Goal: Transaction & Acquisition: Download file/media

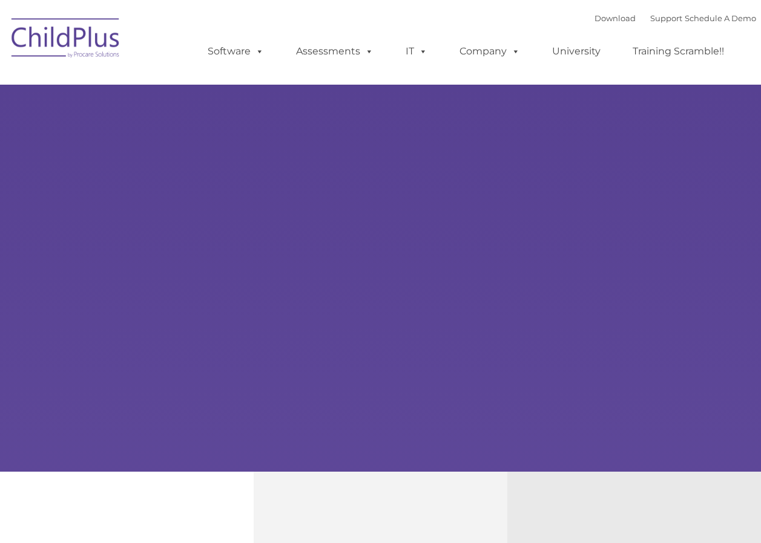
type input ""
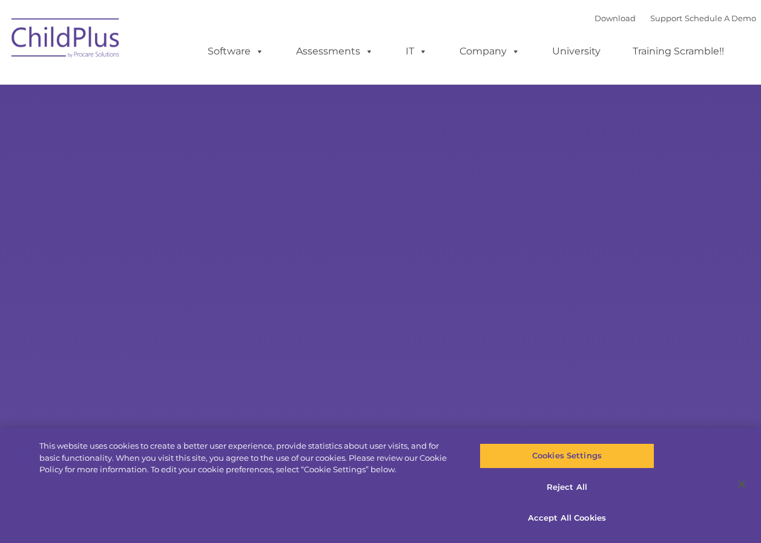
select select "MEDIUM"
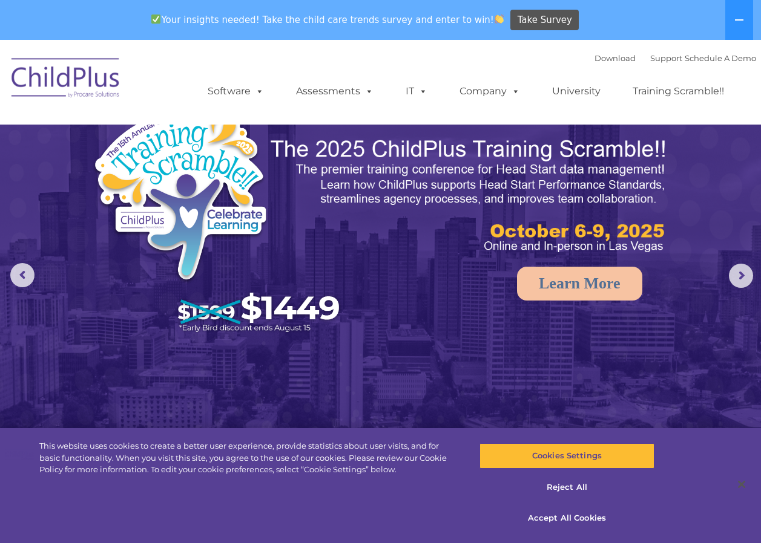
click at [103, 82] on img at bounding box center [65, 80] width 121 height 61
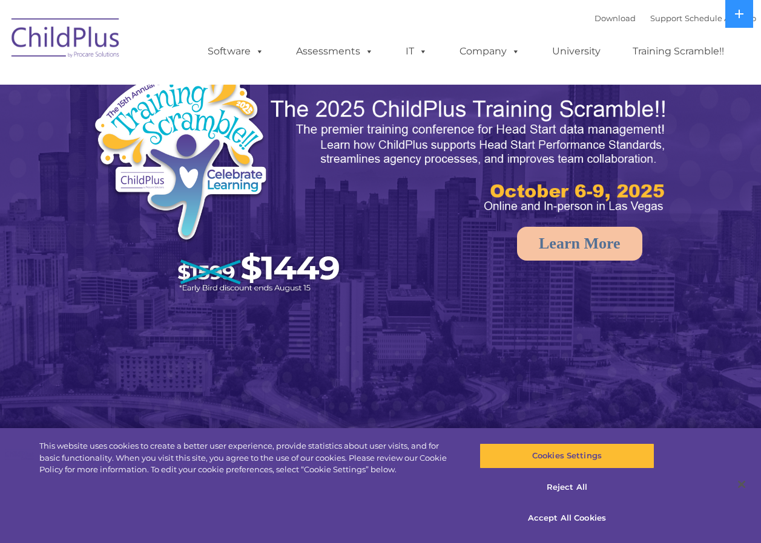
select select "MEDIUM"
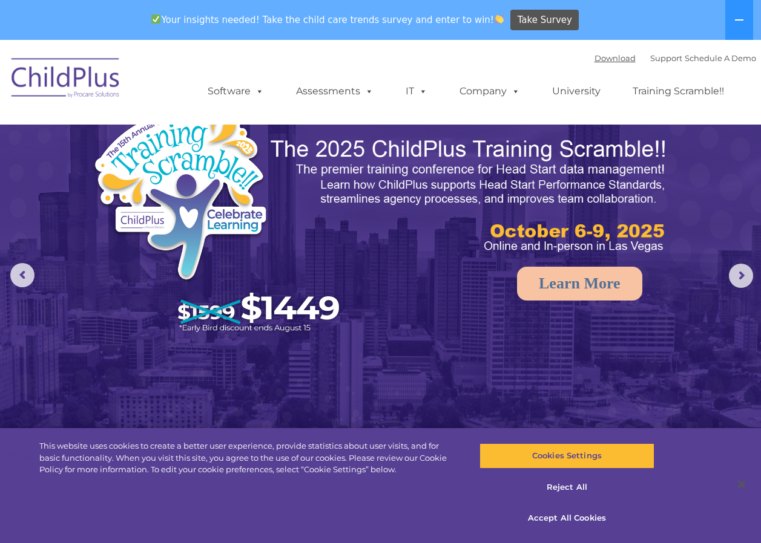
click at [607, 58] on link "Download" at bounding box center [614, 58] width 41 height 10
click at [745, 19] on button at bounding box center [739, 20] width 28 height 40
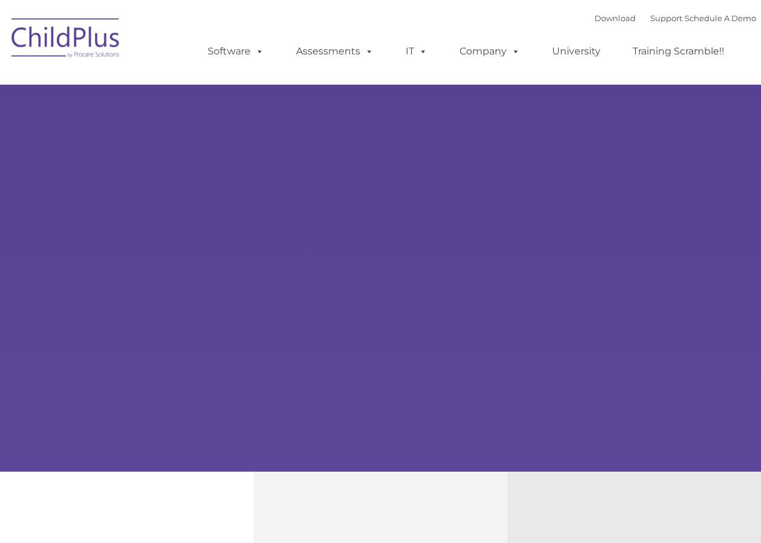
type input ""
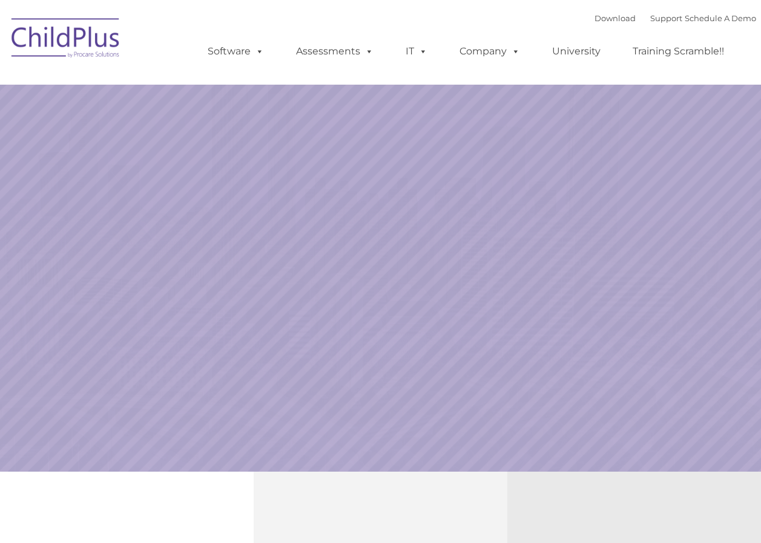
select select "MEDIUM"
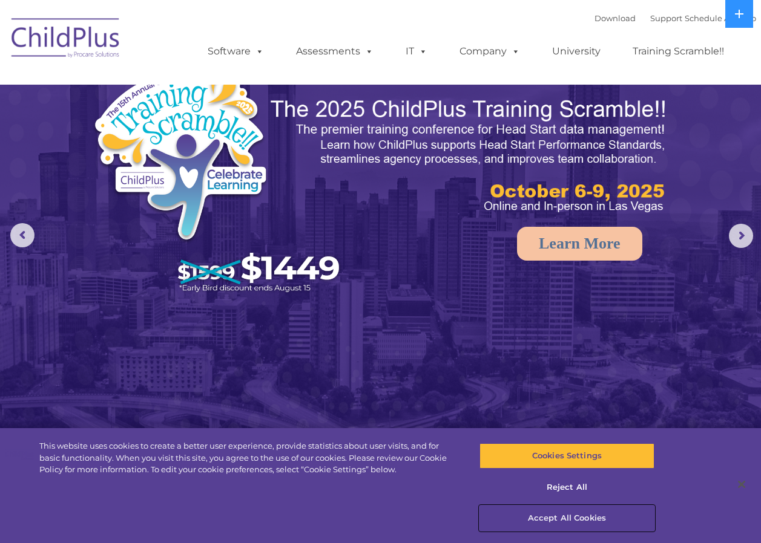
click at [585, 519] on button "Accept All Cookies" at bounding box center [566, 518] width 175 height 25
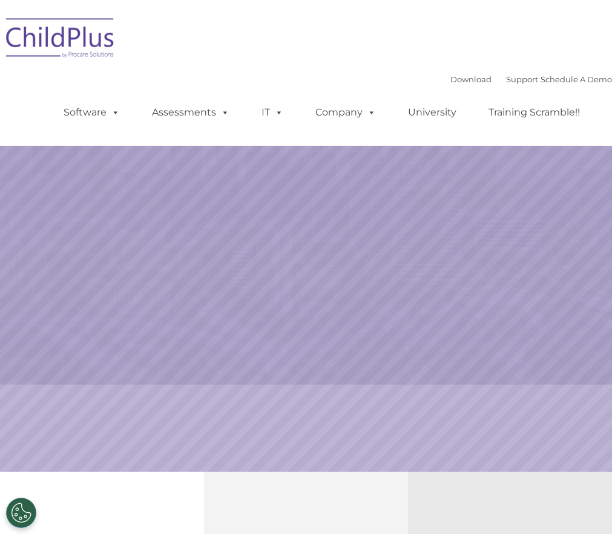
select select "MEDIUM"
